Goal: Transaction & Acquisition: Purchase product/service

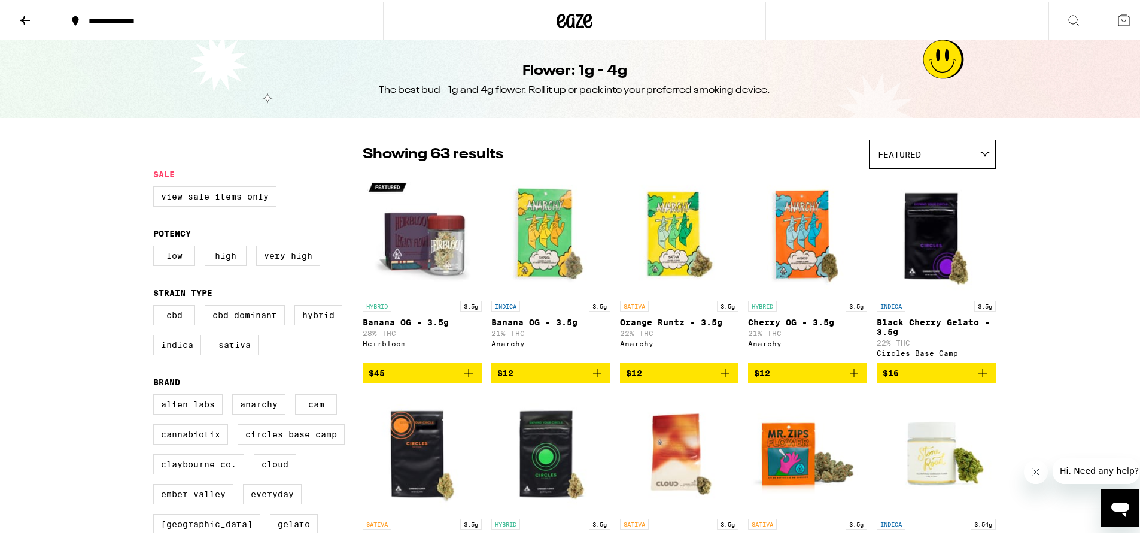
click at [557, 16] on icon at bounding box center [575, 19] width 36 height 22
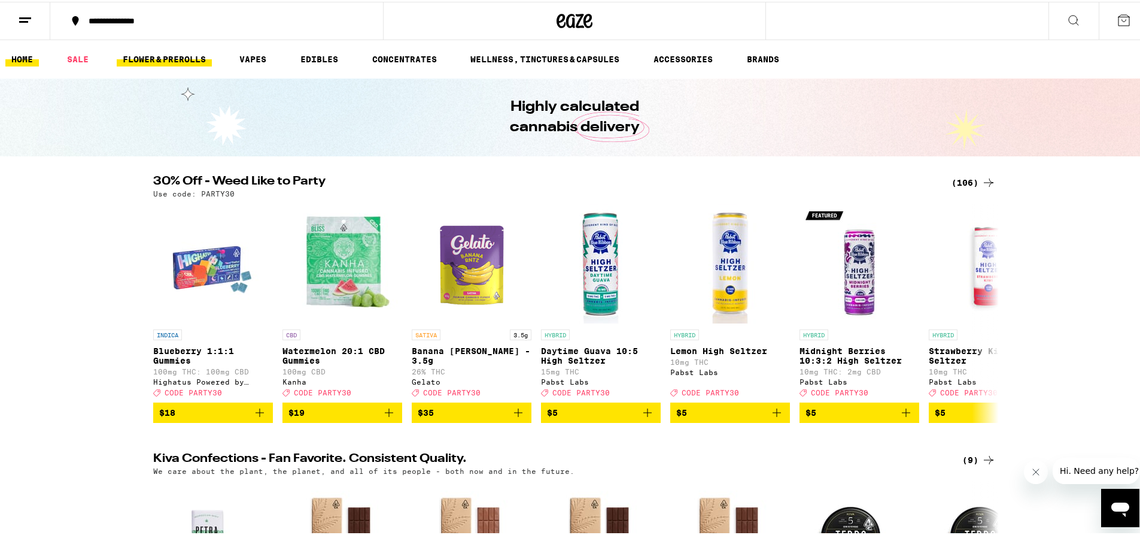
click at [178, 56] on link "FLOWER & PREROLLS" at bounding box center [164, 57] width 95 height 14
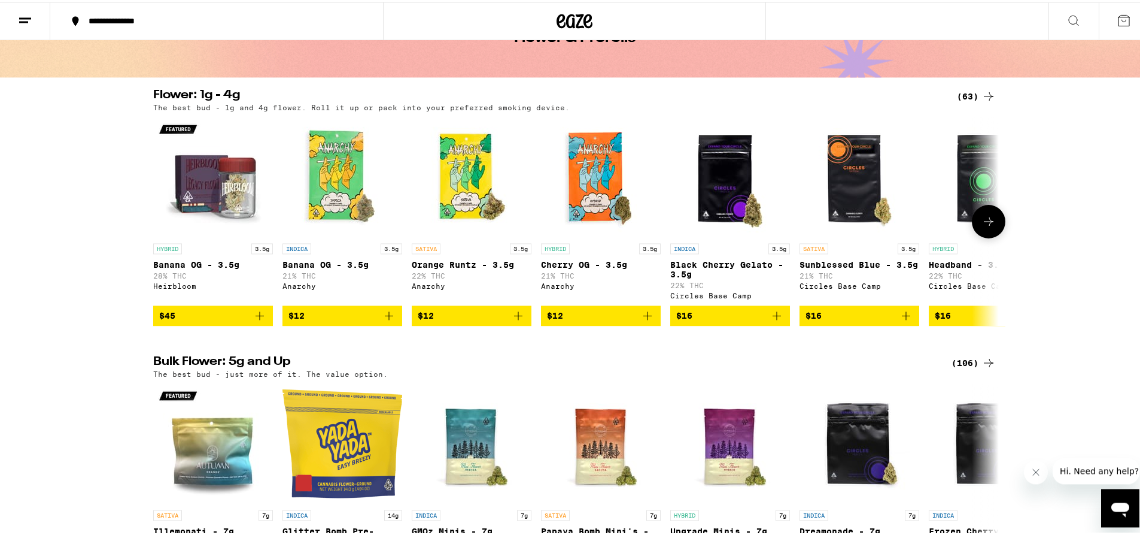
scroll to position [105, 0]
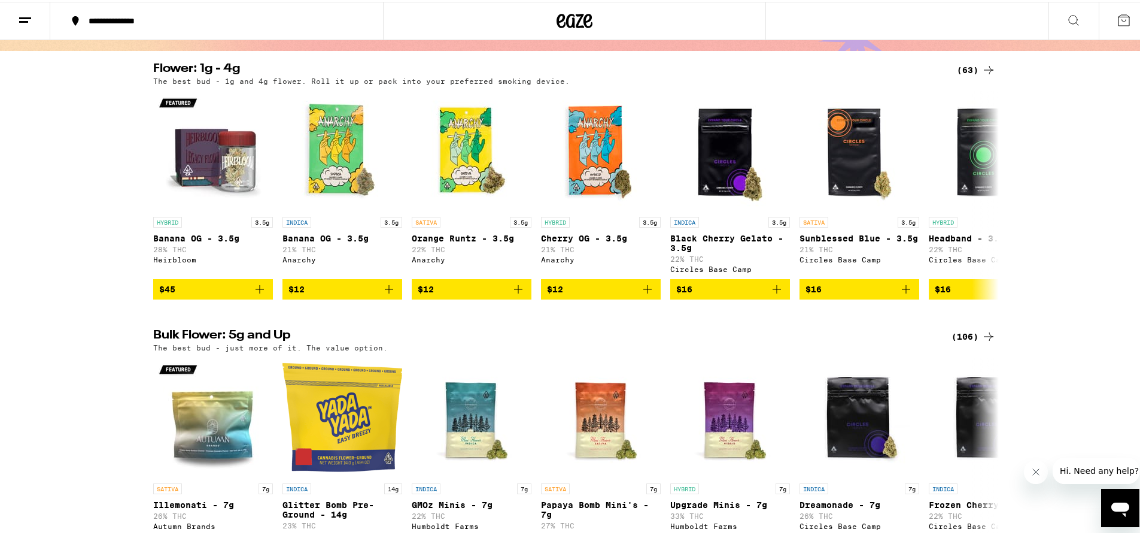
click at [982, 342] on icon at bounding box center [989, 334] width 14 height 14
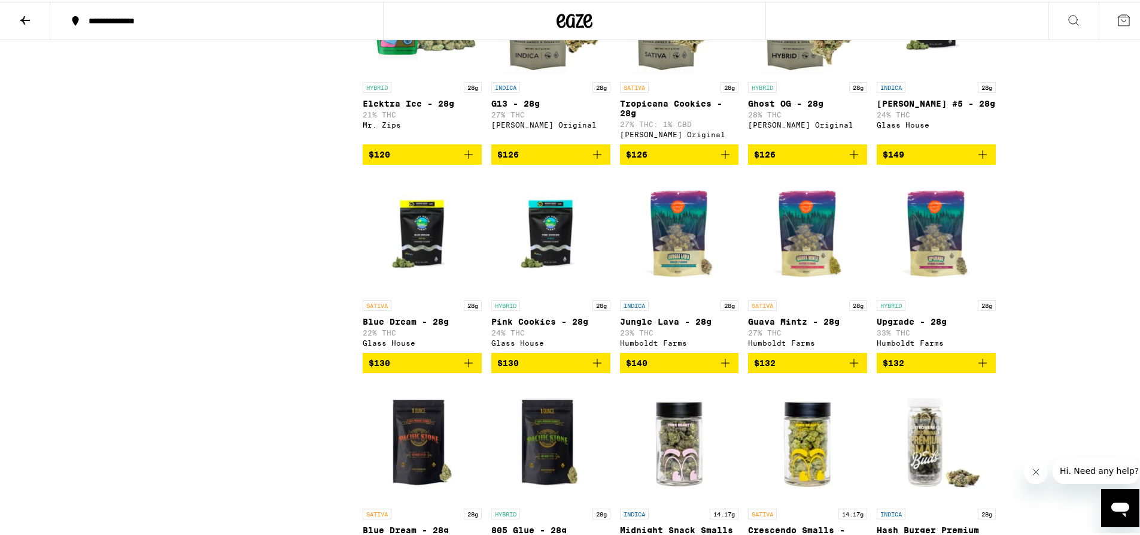
scroll to position [3659, 0]
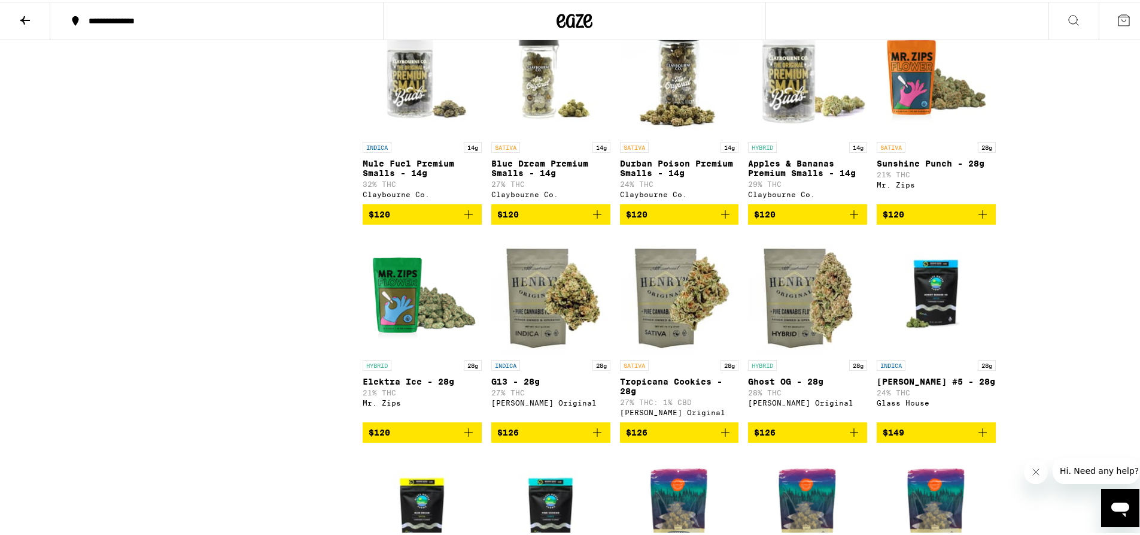
click at [31, 25] on icon at bounding box center [25, 18] width 14 height 14
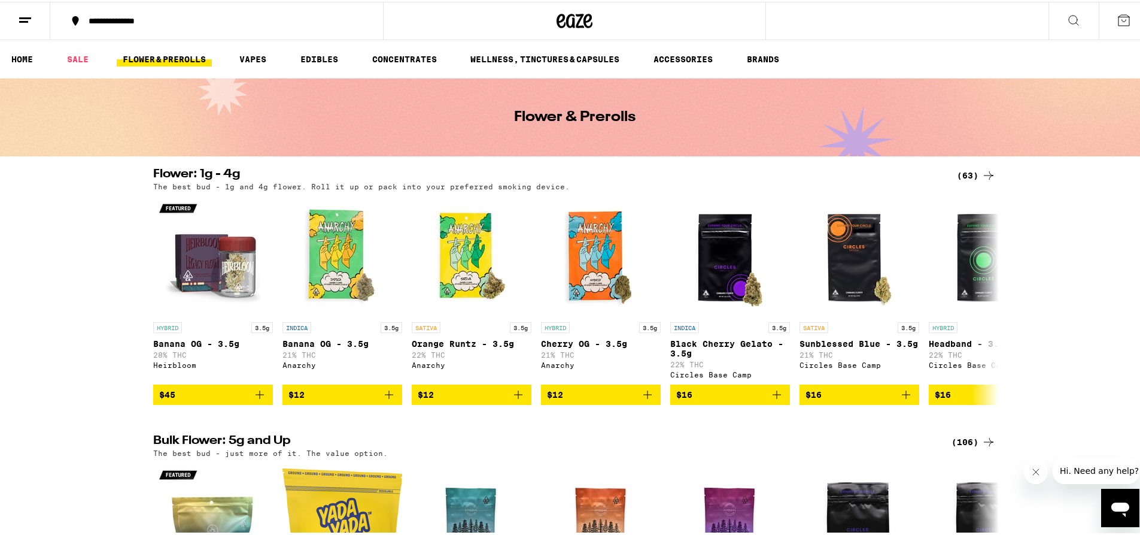
click at [968, 171] on div "(63)" at bounding box center [976, 173] width 39 height 14
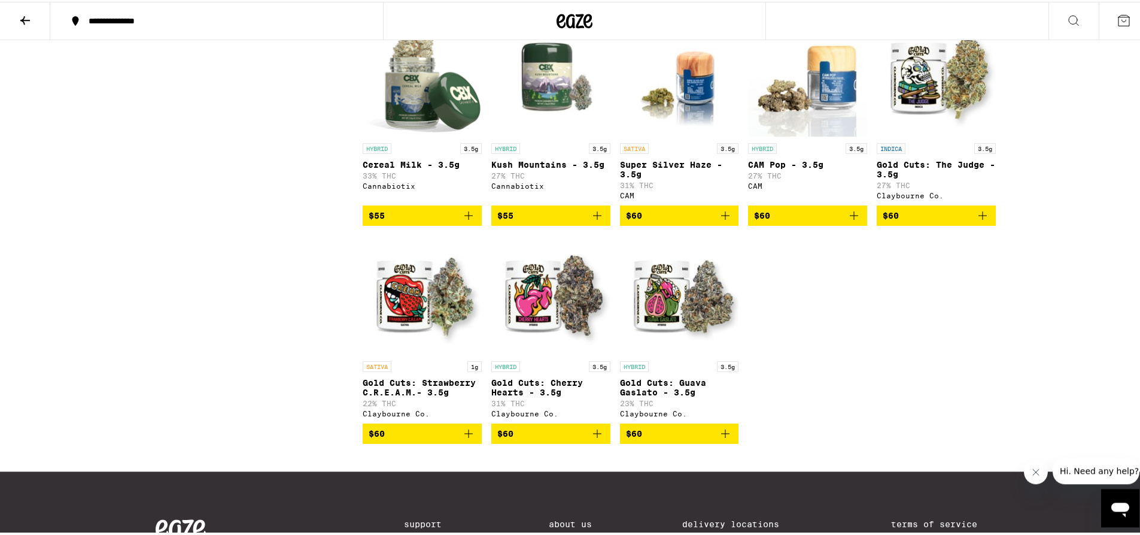
scroll to position [2777, 0]
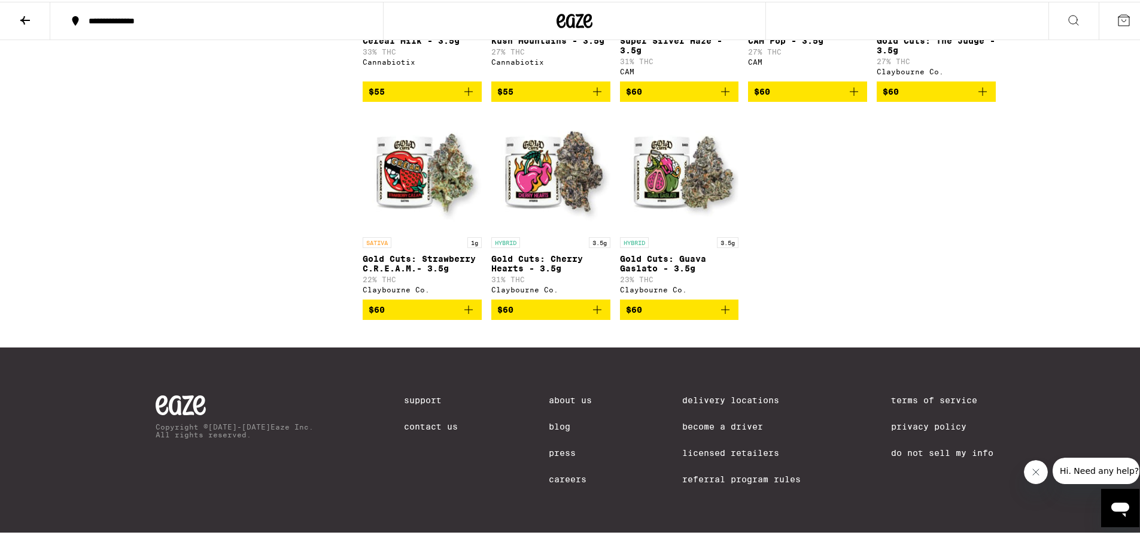
click at [40, 25] on button at bounding box center [25, 20] width 50 height 38
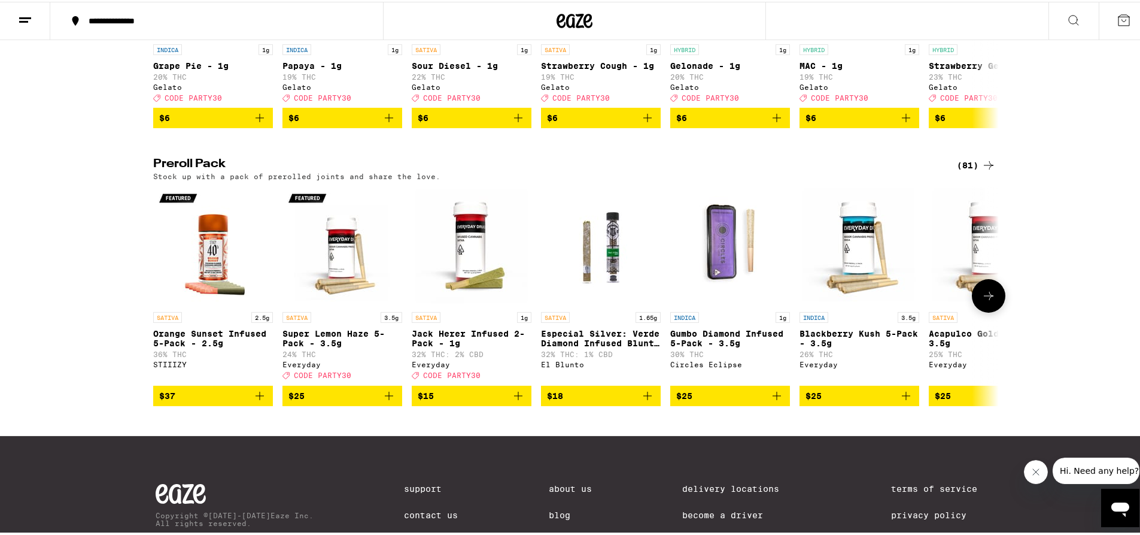
scroll to position [826, 0]
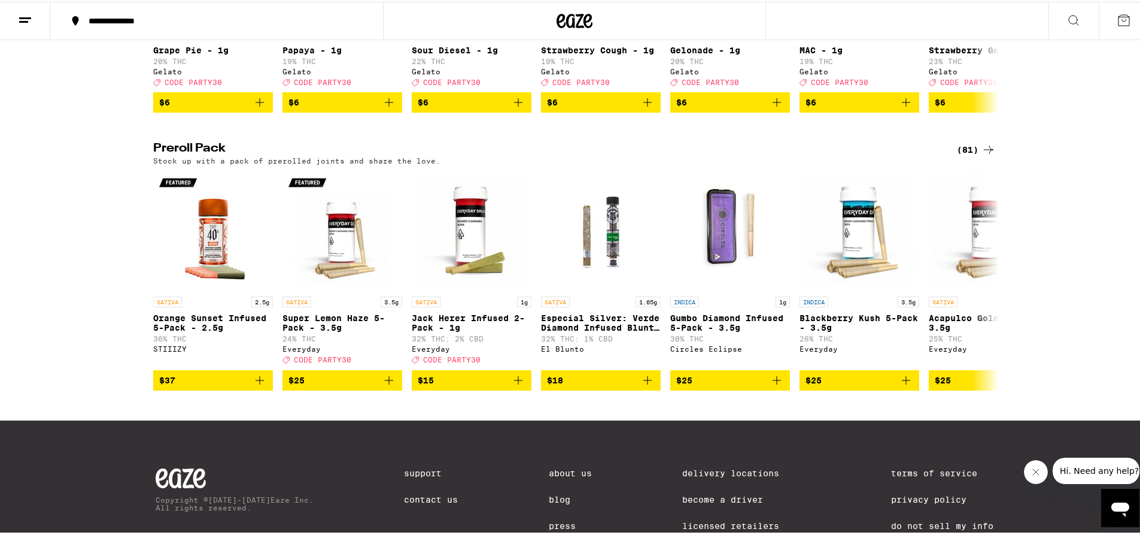
click at [971, 155] on div "(81)" at bounding box center [976, 148] width 39 height 14
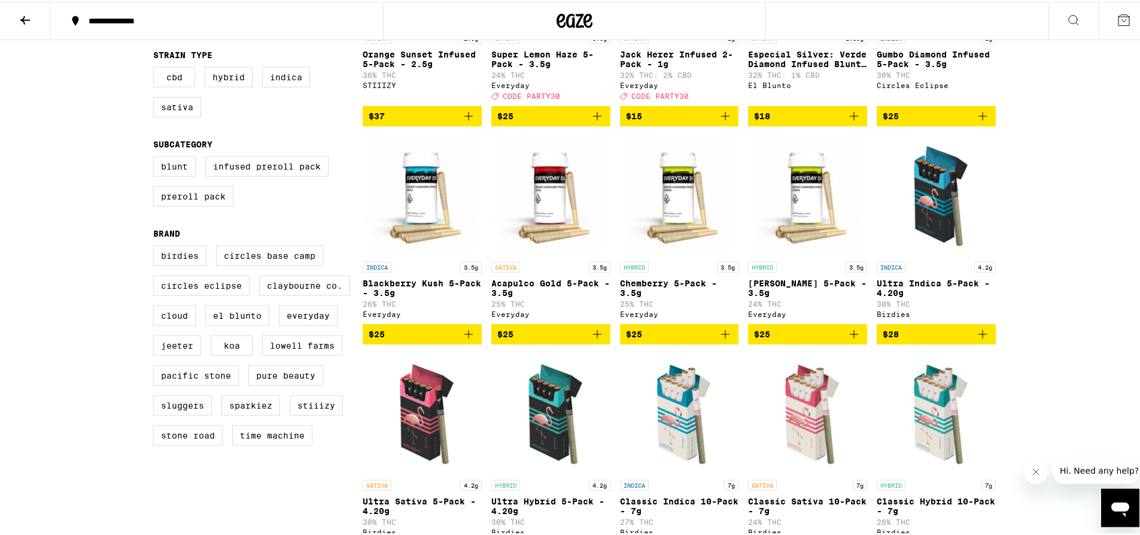
scroll to position [297, 0]
